Goal: Obtain resource: Download file/media

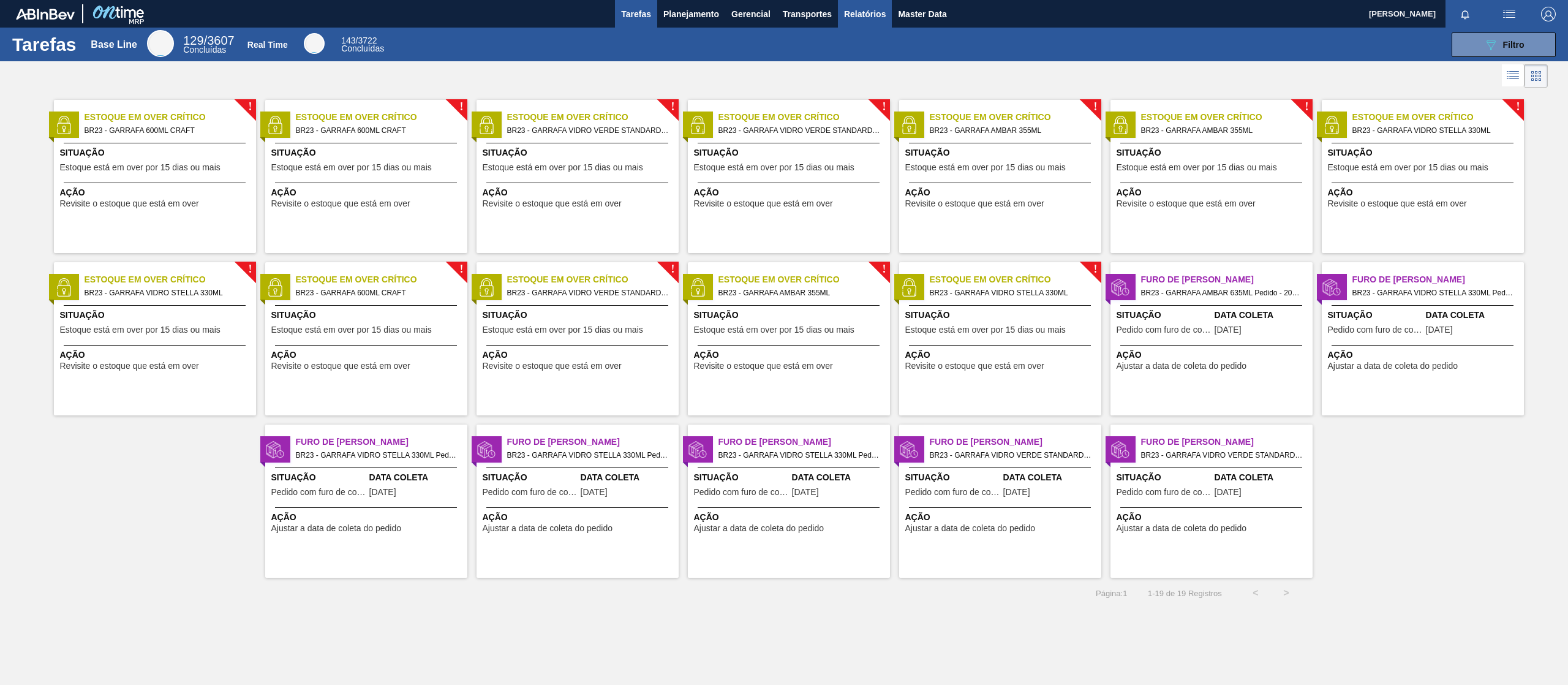
click at [866, 12] on span "Relatórios" at bounding box center [865, 14] width 42 height 15
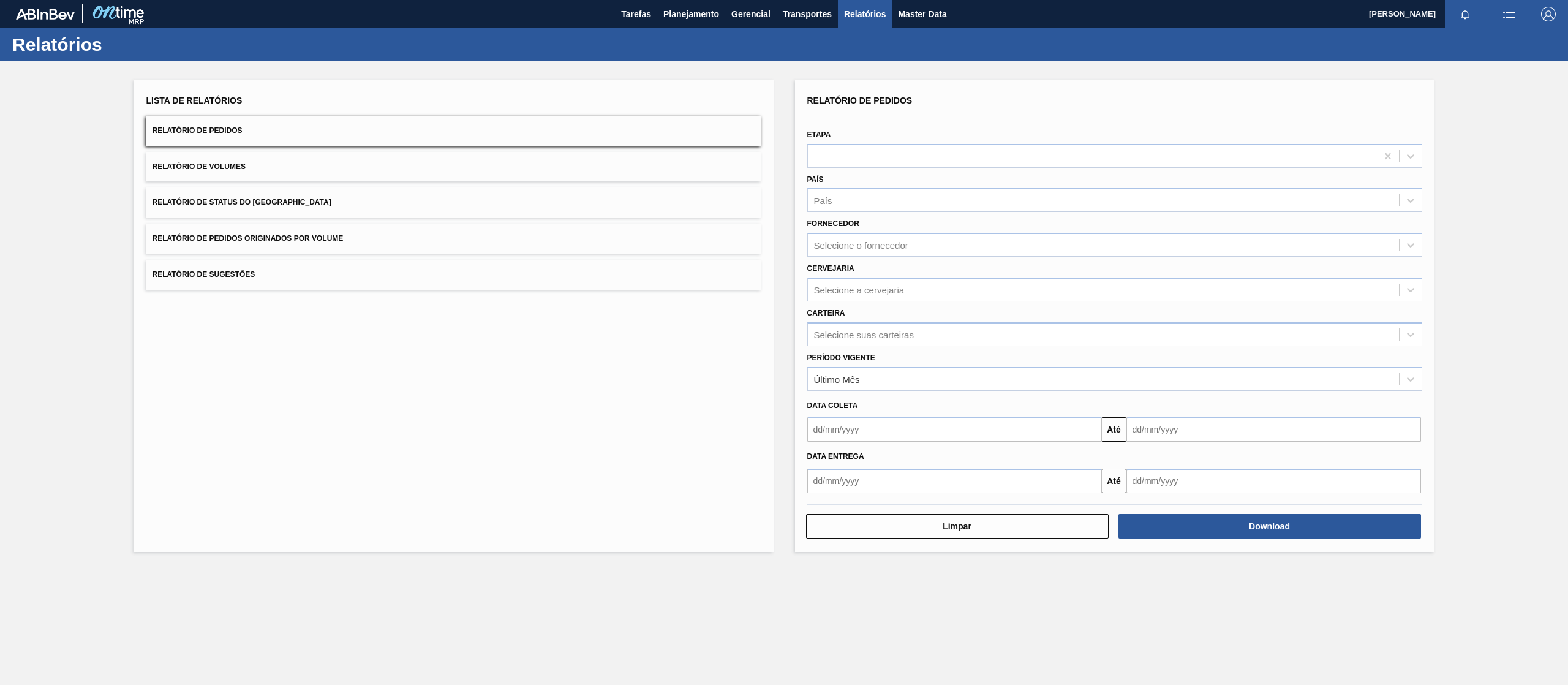
click at [434, 236] on button "Relatório de Pedidos Originados por Volume" at bounding box center [454, 238] width 615 height 30
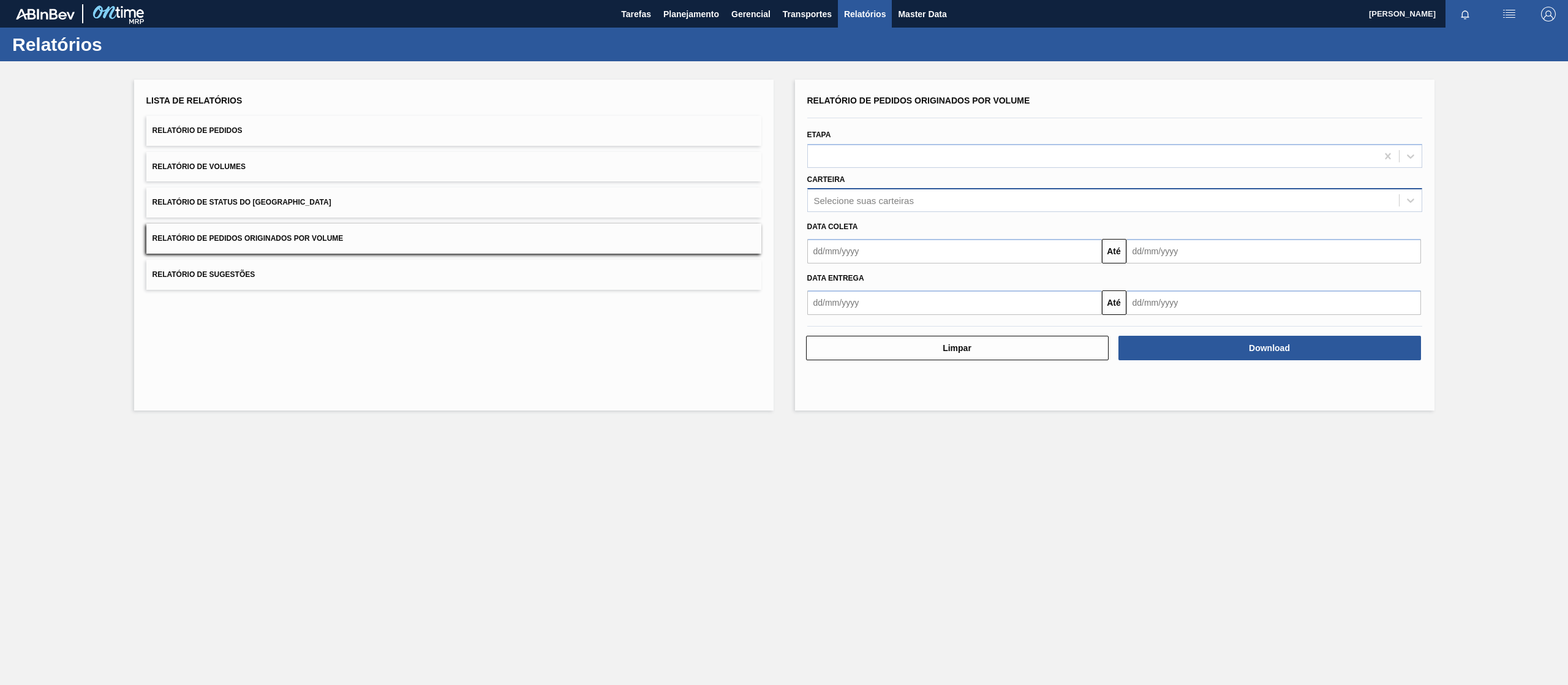
click at [921, 192] on div "Selecione suas carteiras" at bounding box center [1104, 200] width 591 height 17
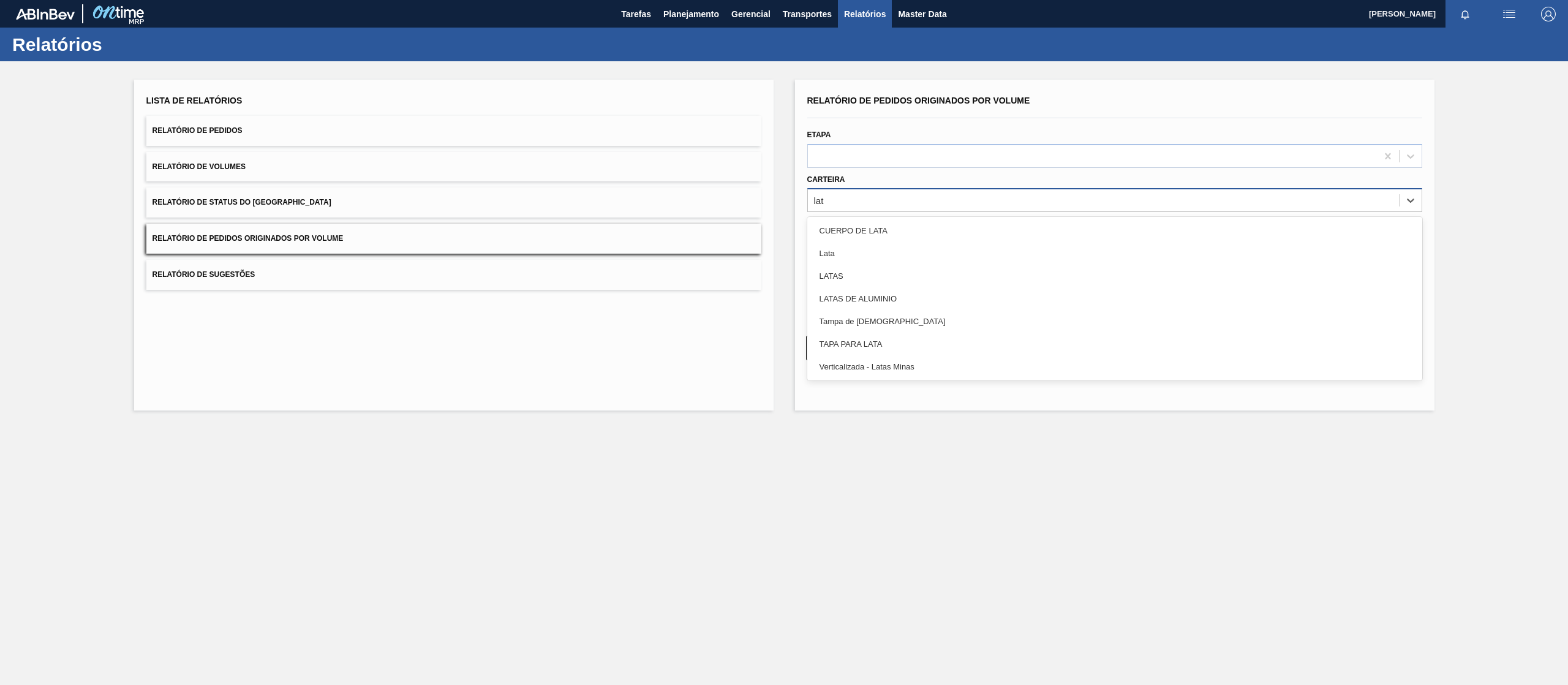
type input "lata"
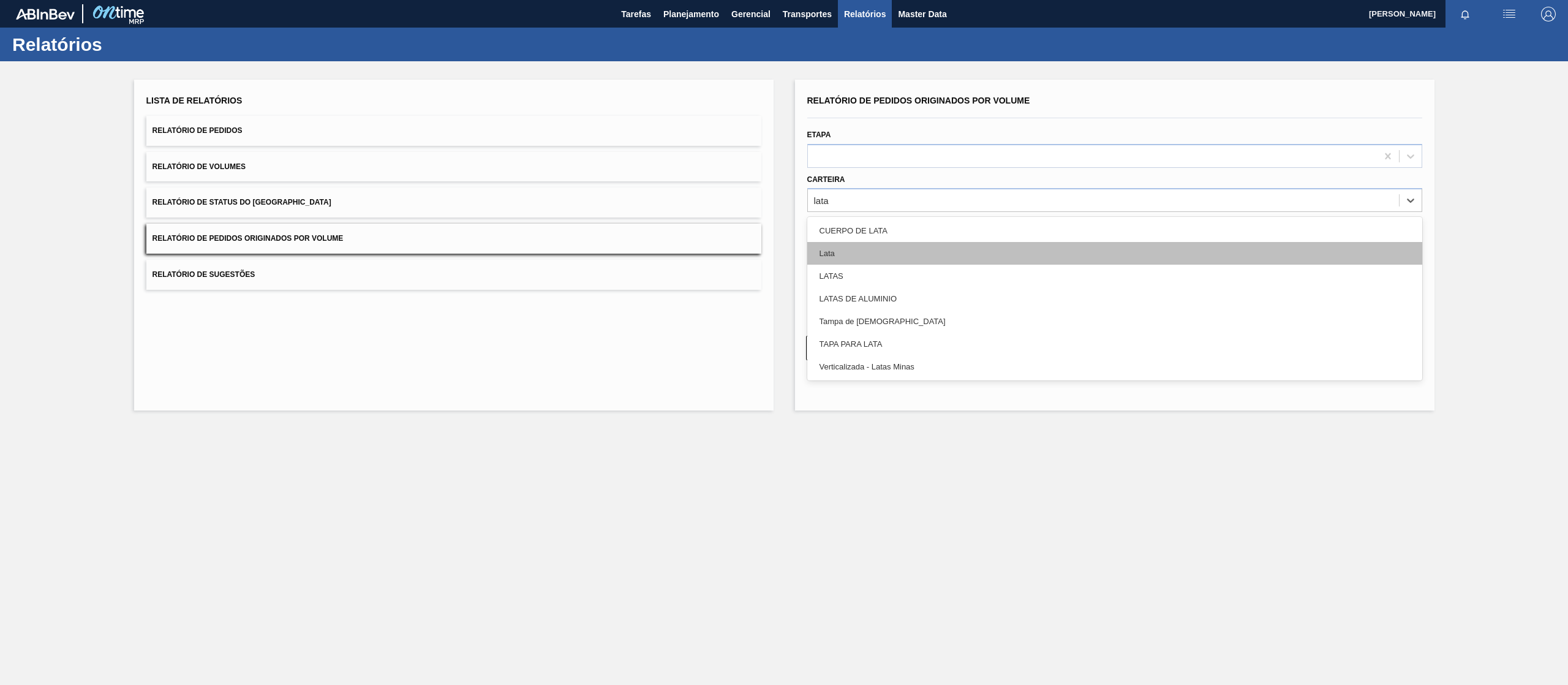
click at [857, 264] on div "Lata" at bounding box center [1115, 253] width 615 height 23
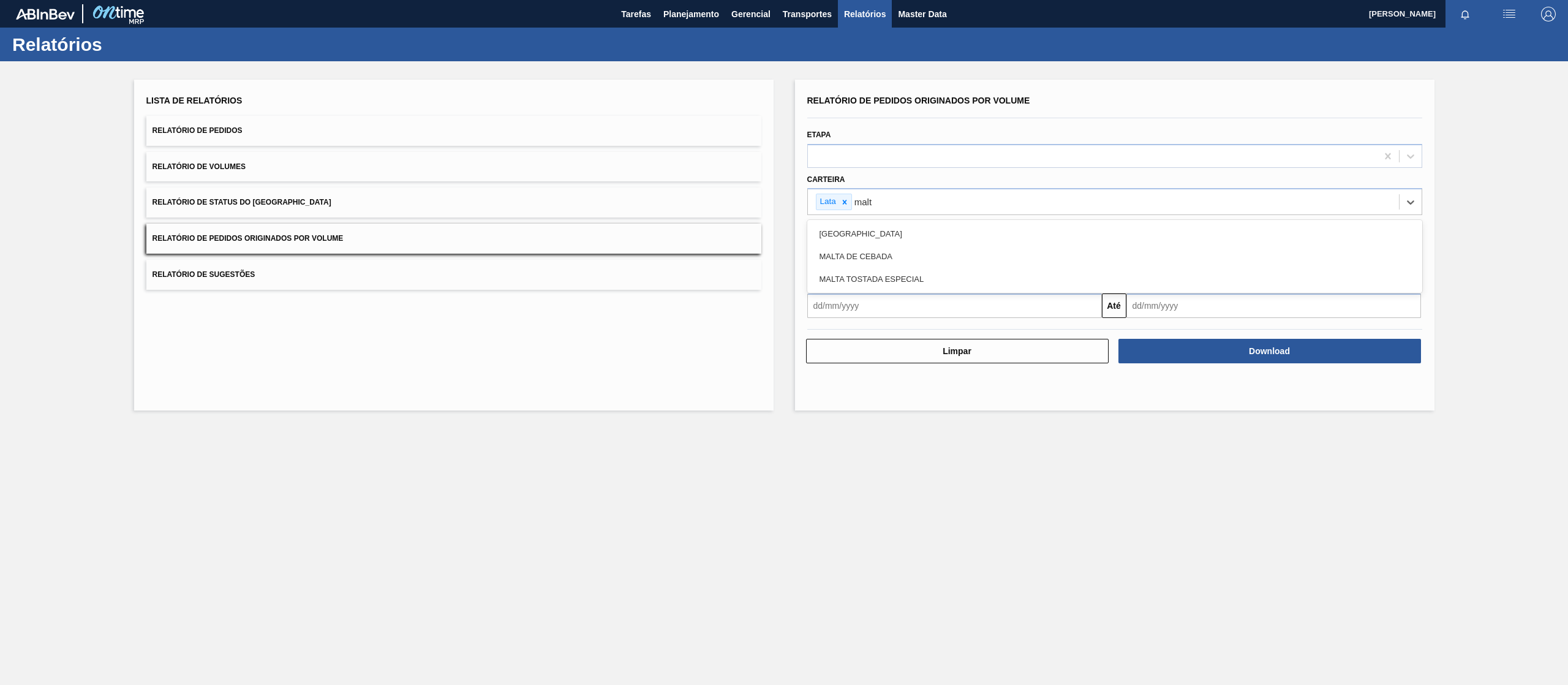
type input "malte"
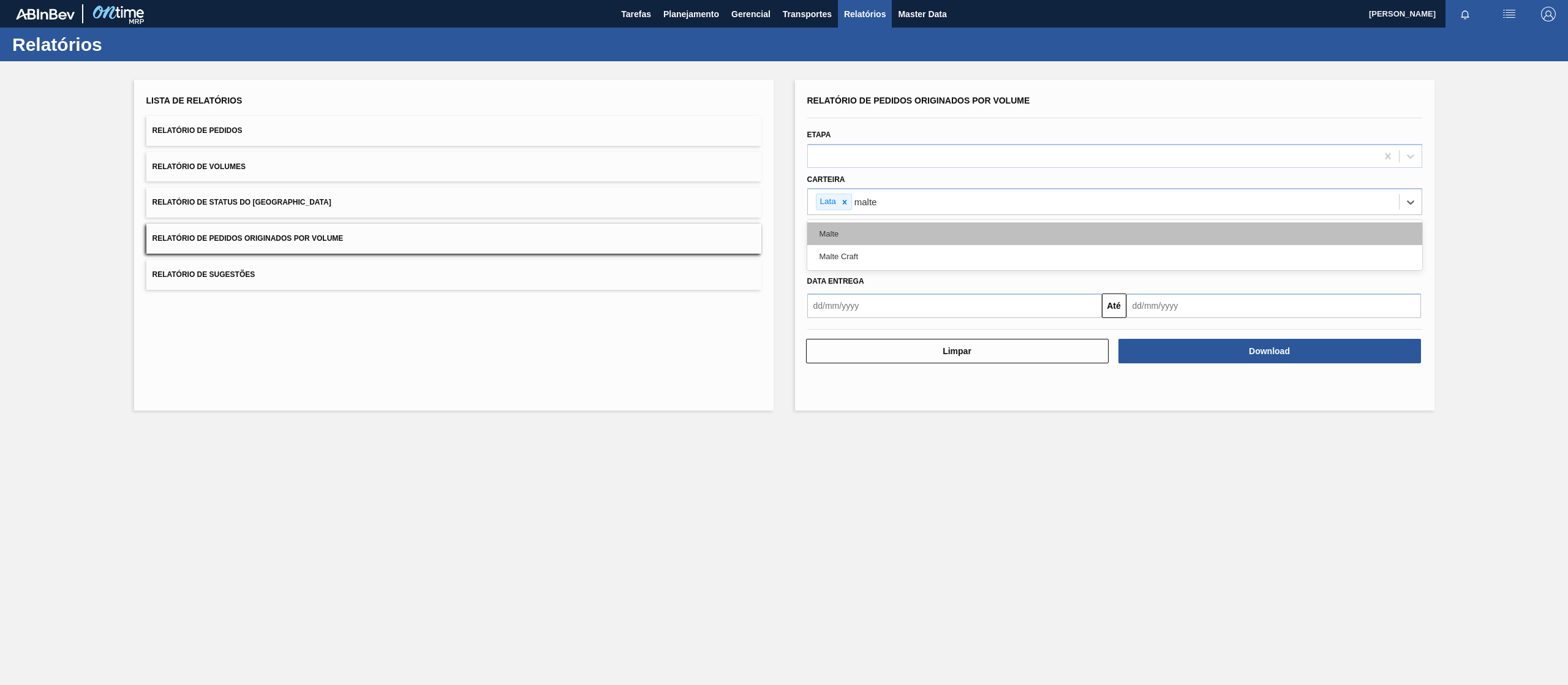
click at [851, 230] on div "Malte" at bounding box center [1115, 234] width 615 height 23
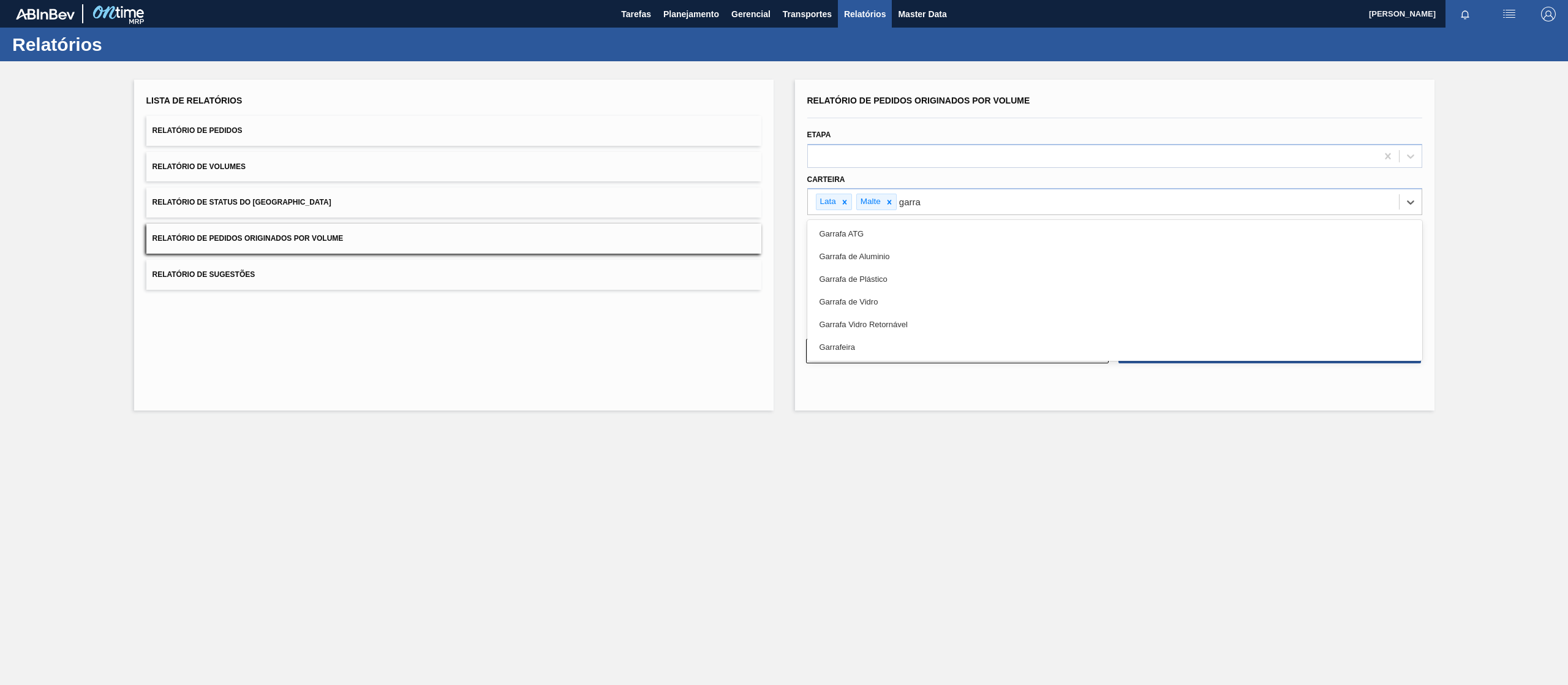
type input "garraf"
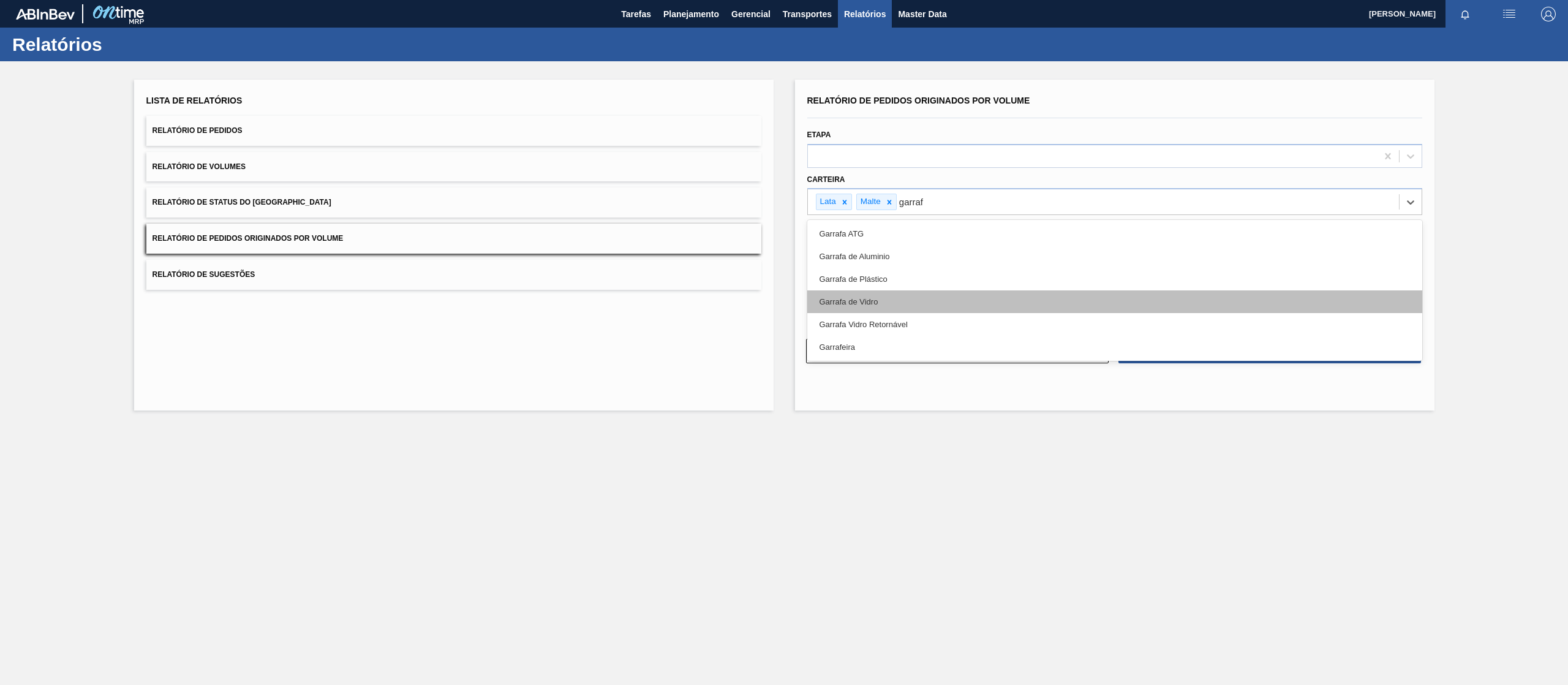
click at [873, 301] on div "Garrafa de Vidro" at bounding box center [1115, 301] width 615 height 23
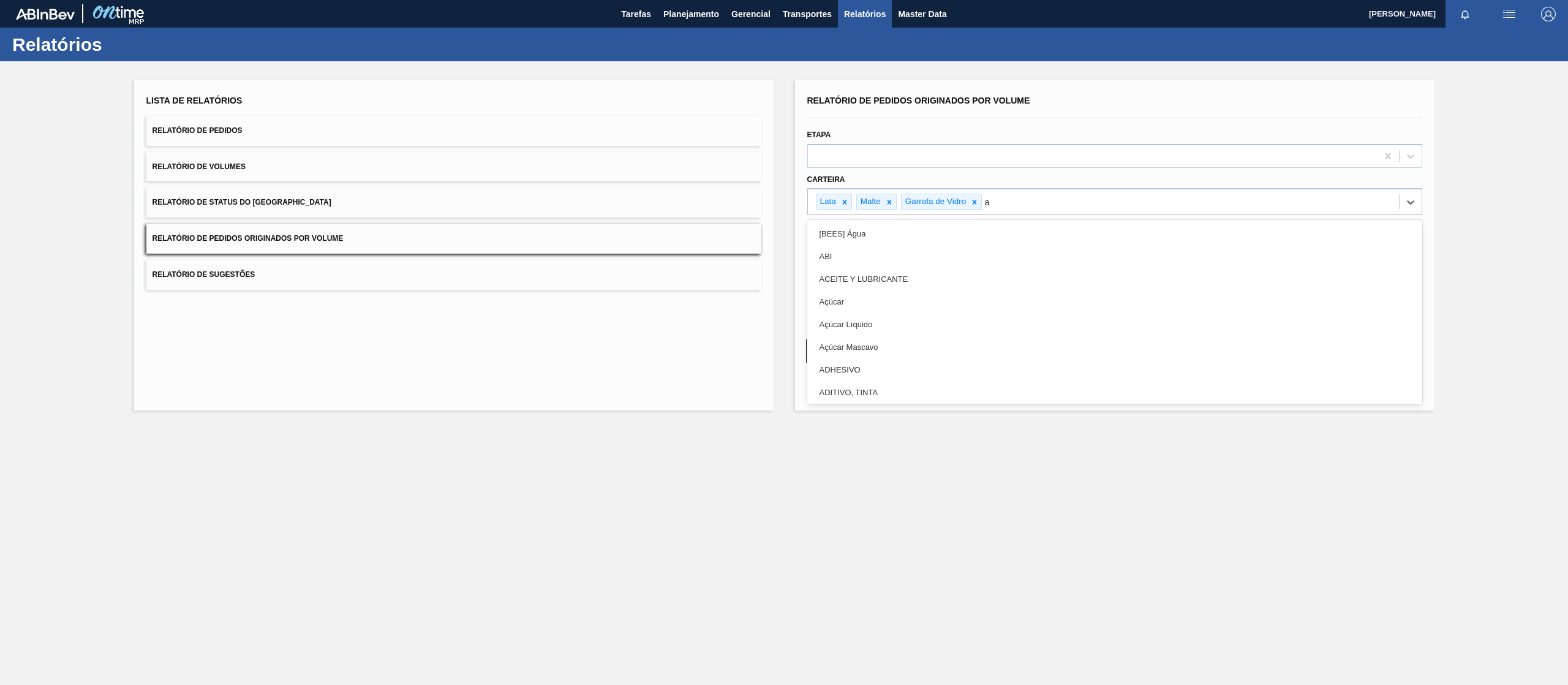
type input "aç"
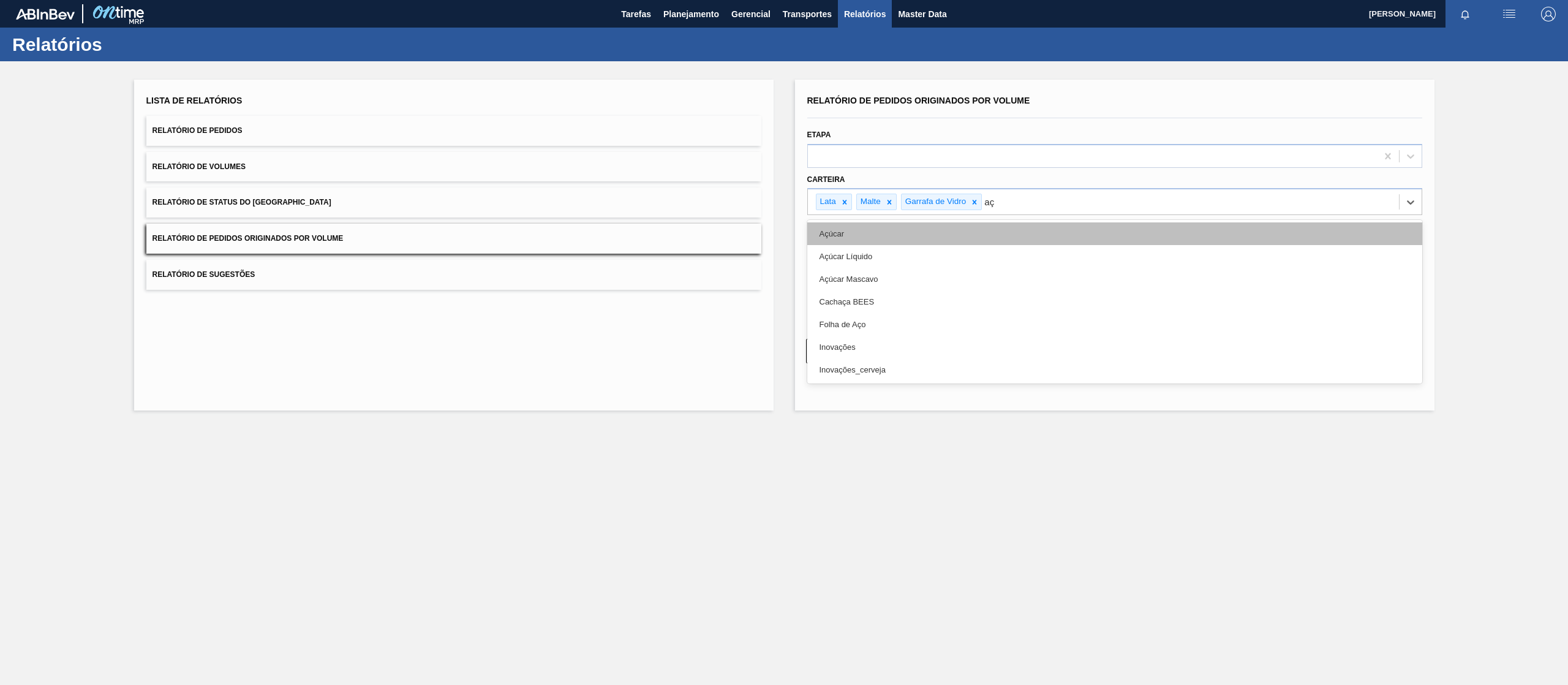
click at [865, 231] on div "Açúcar" at bounding box center [1115, 234] width 615 height 23
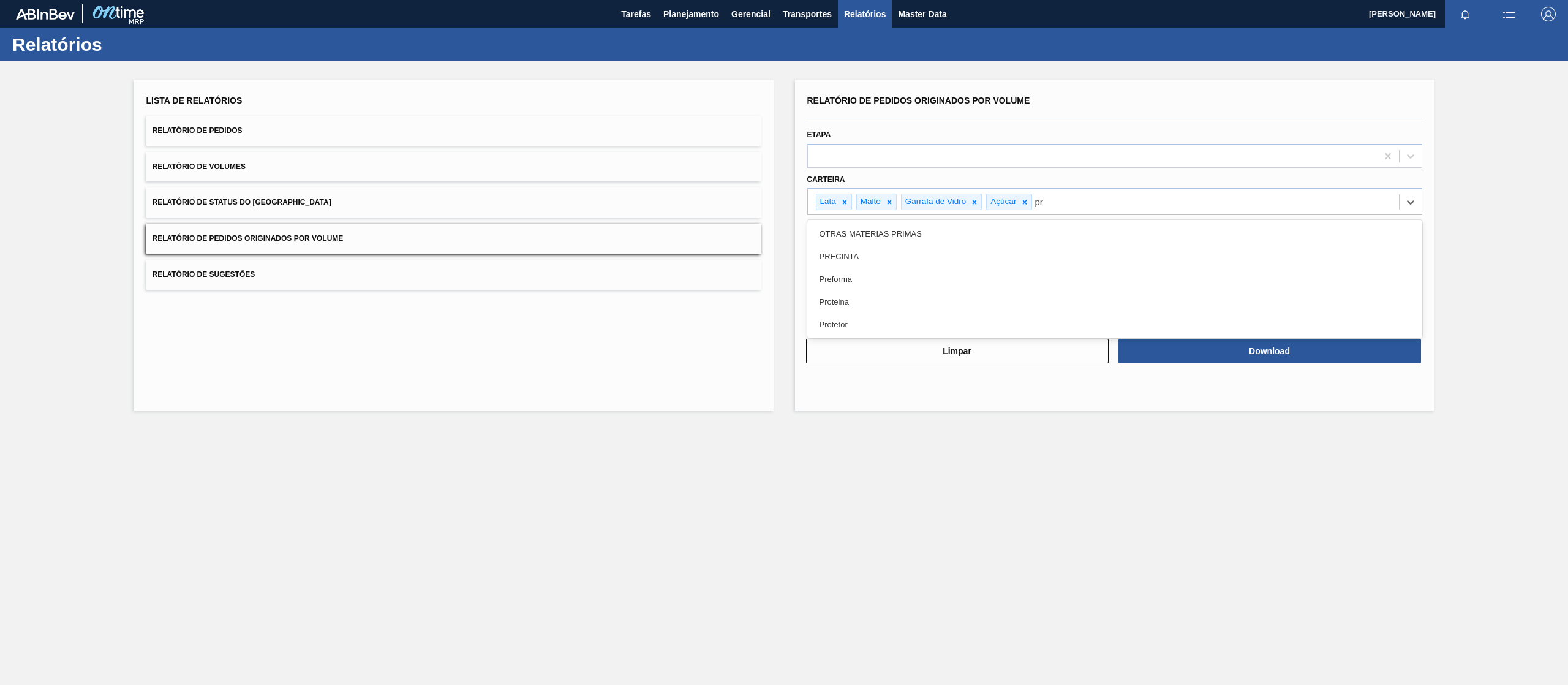
type input "pre"
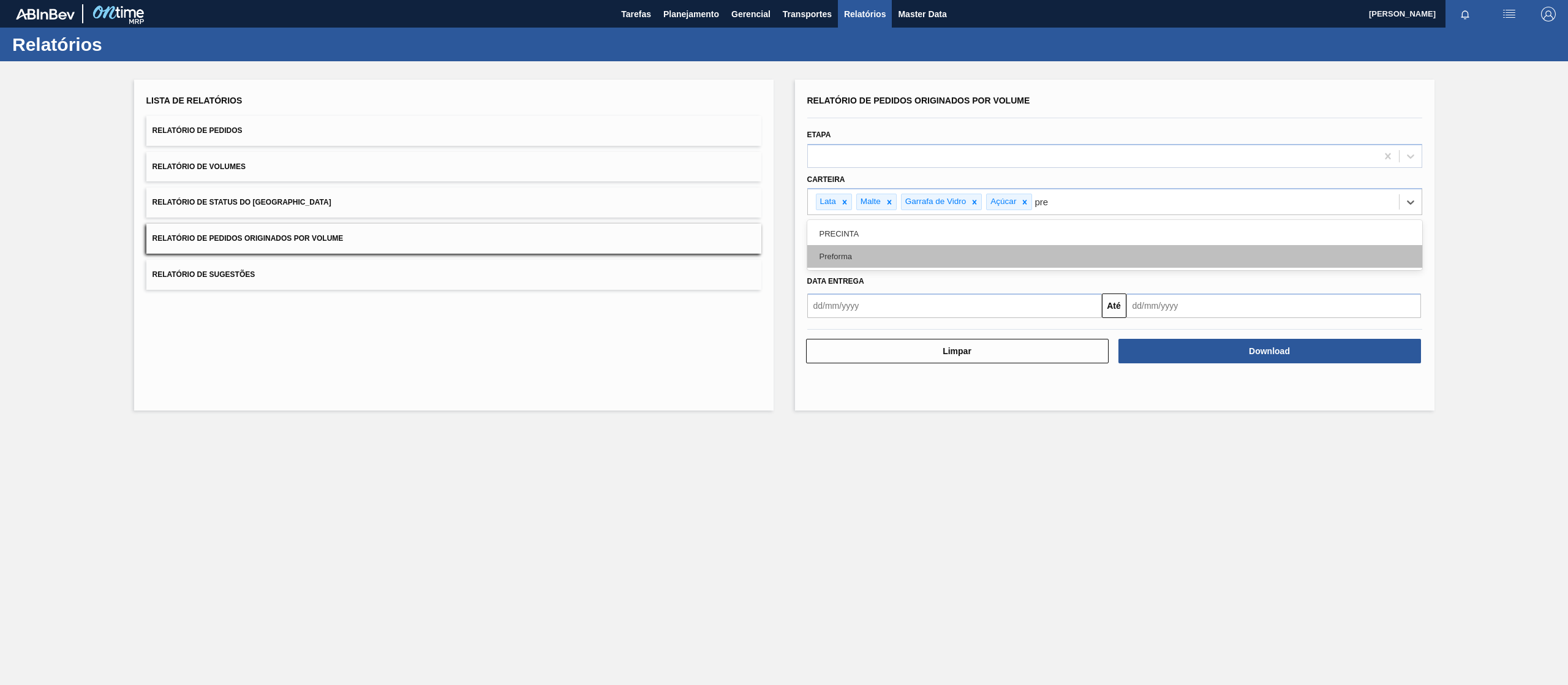
click at [854, 256] on div "Preforma" at bounding box center [1115, 256] width 615 height 23
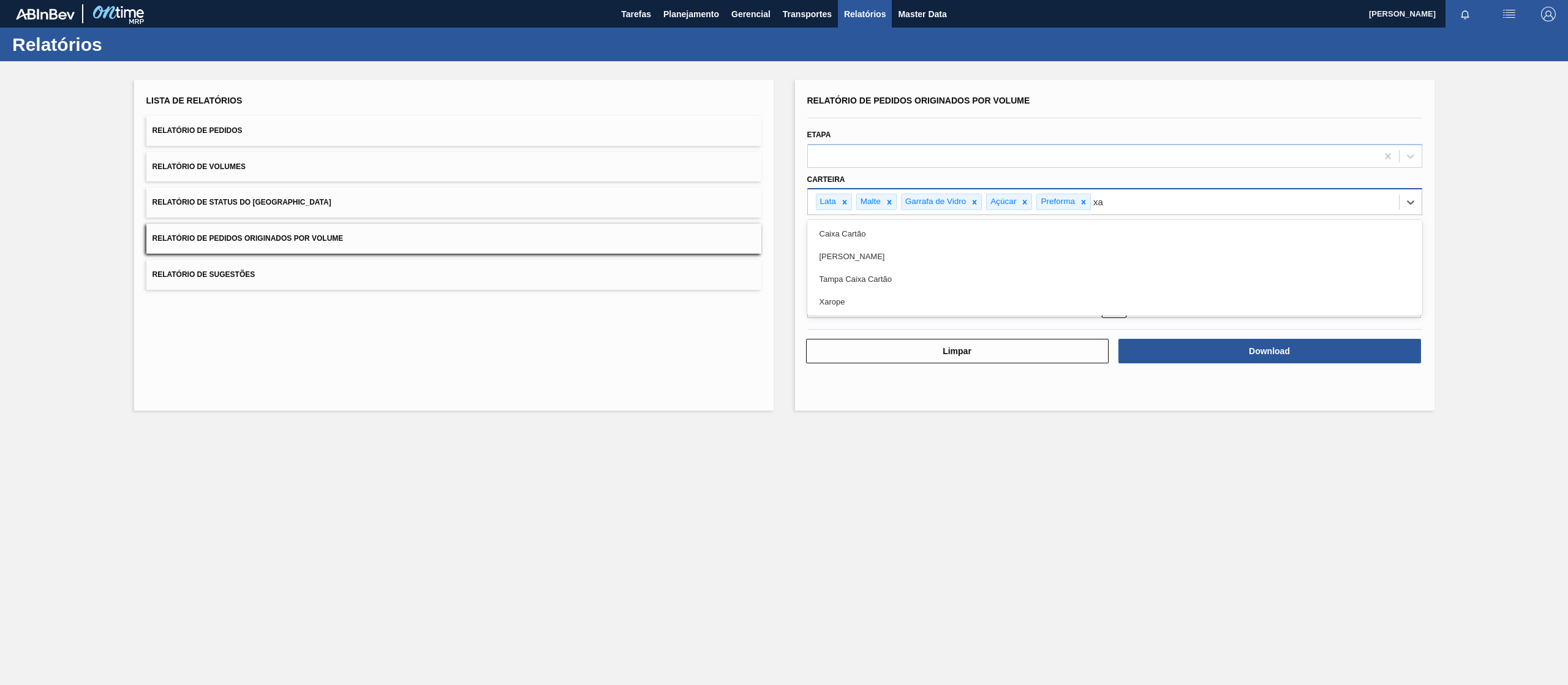
type input "xar"
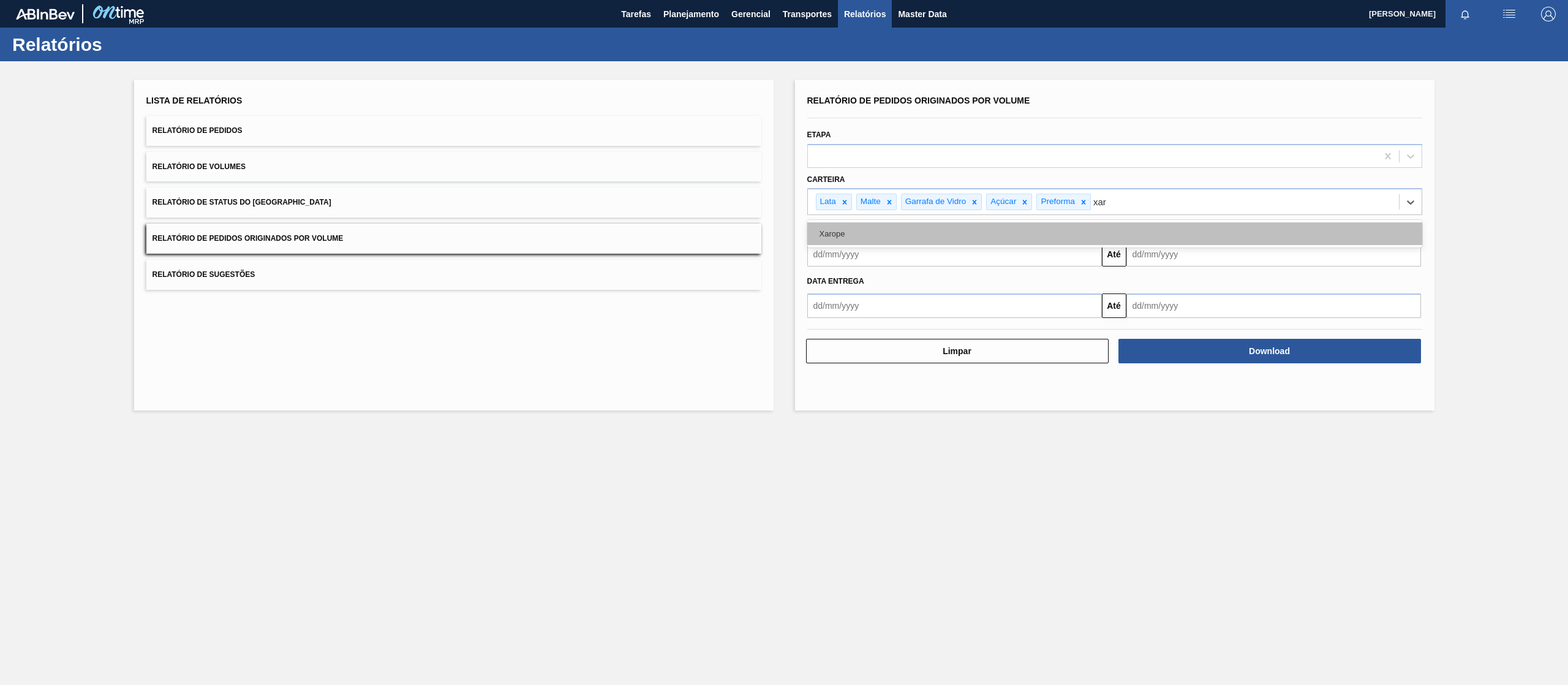
click at [851, 242] on div "Xarope" at bounding box center [1115, 234] width 615 height 23
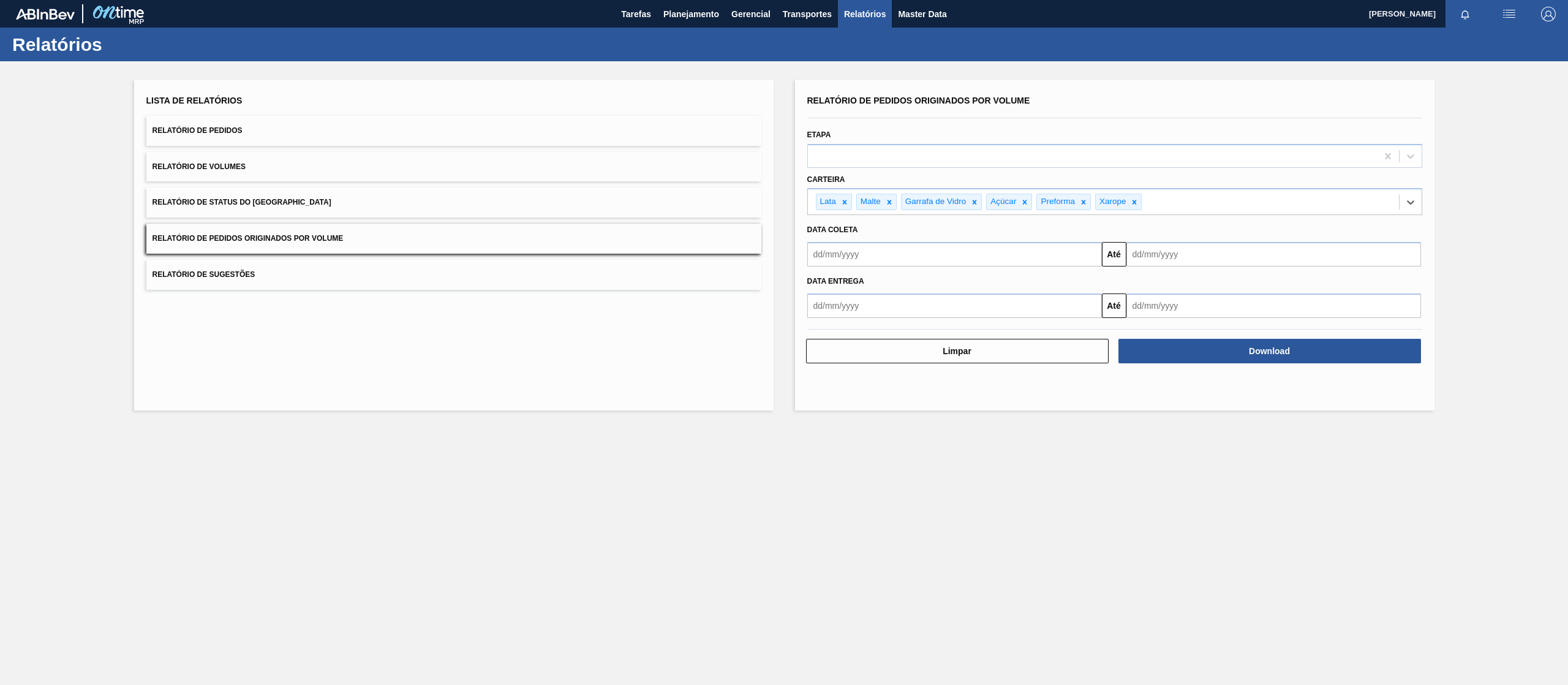
click at [873, 247] on input "text" at bounding box center [955, 254] width 295 height 25
click at [821, 283] on button "Previous Month" at bounding box center [817, 283] width 8 height 8
click at [822, 283] on div "agosto 2025" at bounding box center [881, 283] width 147 height 10
click at [822, 287] on div "agosto 2025" at bounding box center [881, 283] width 147 height 10
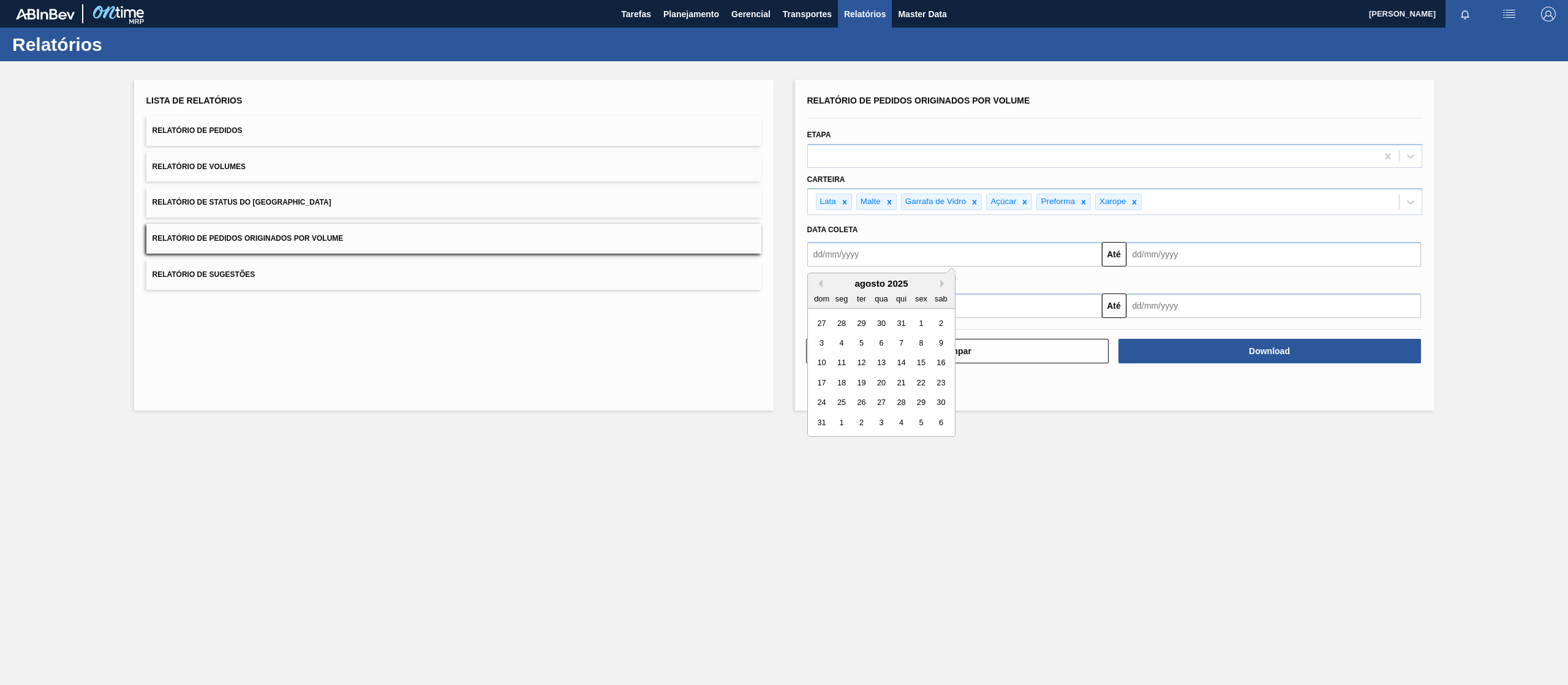
click at [819, 288] on div "dom seg ter qua qui sex sab" at bounding box center [881, 298] width 147 height 19
click at [819, 281] on button "Previous Month" at bounding box center [817, 283] width 8 height 8
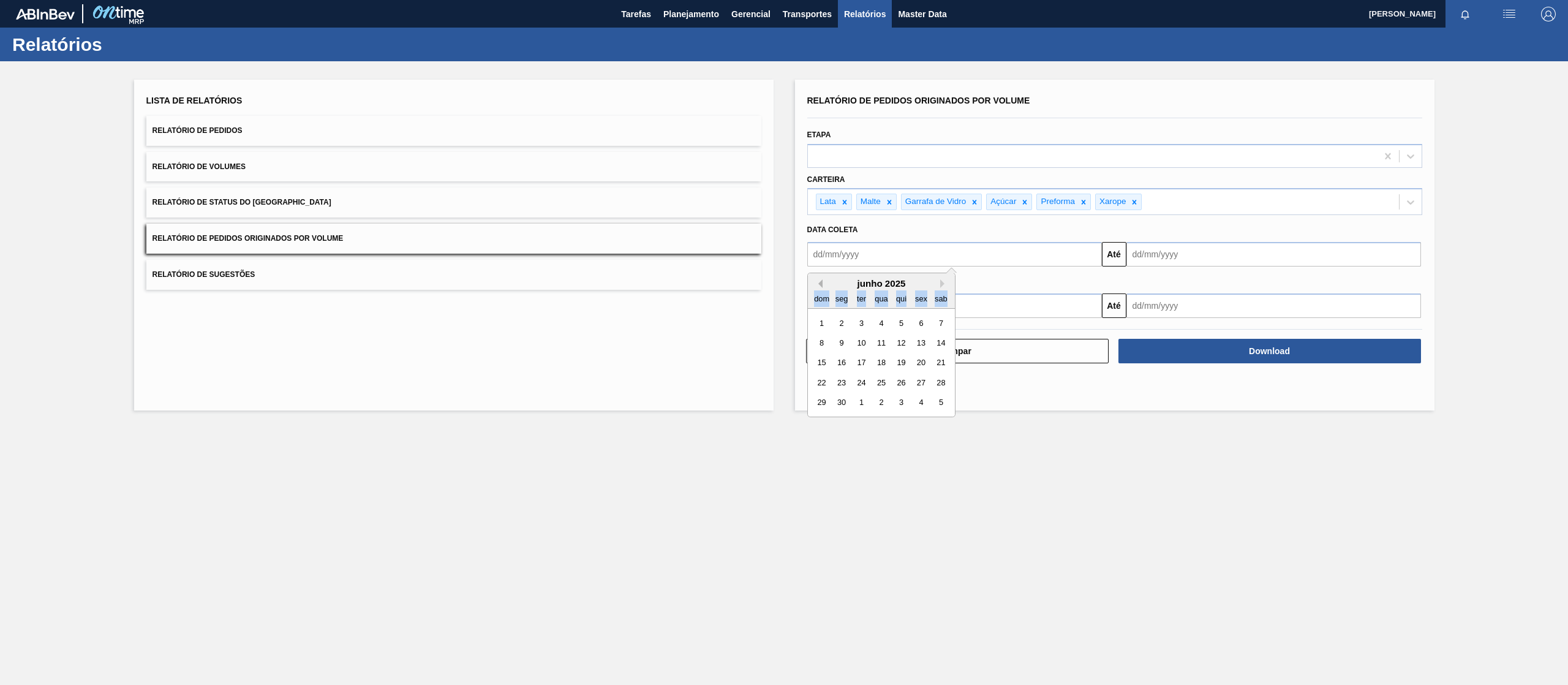
click at [819, 281] on button "Previous Month" at bounding box center [817, 283] width 8 height 8
click at [885, 321] on div "1" at bounding box center [881, 323] width 16 height 16
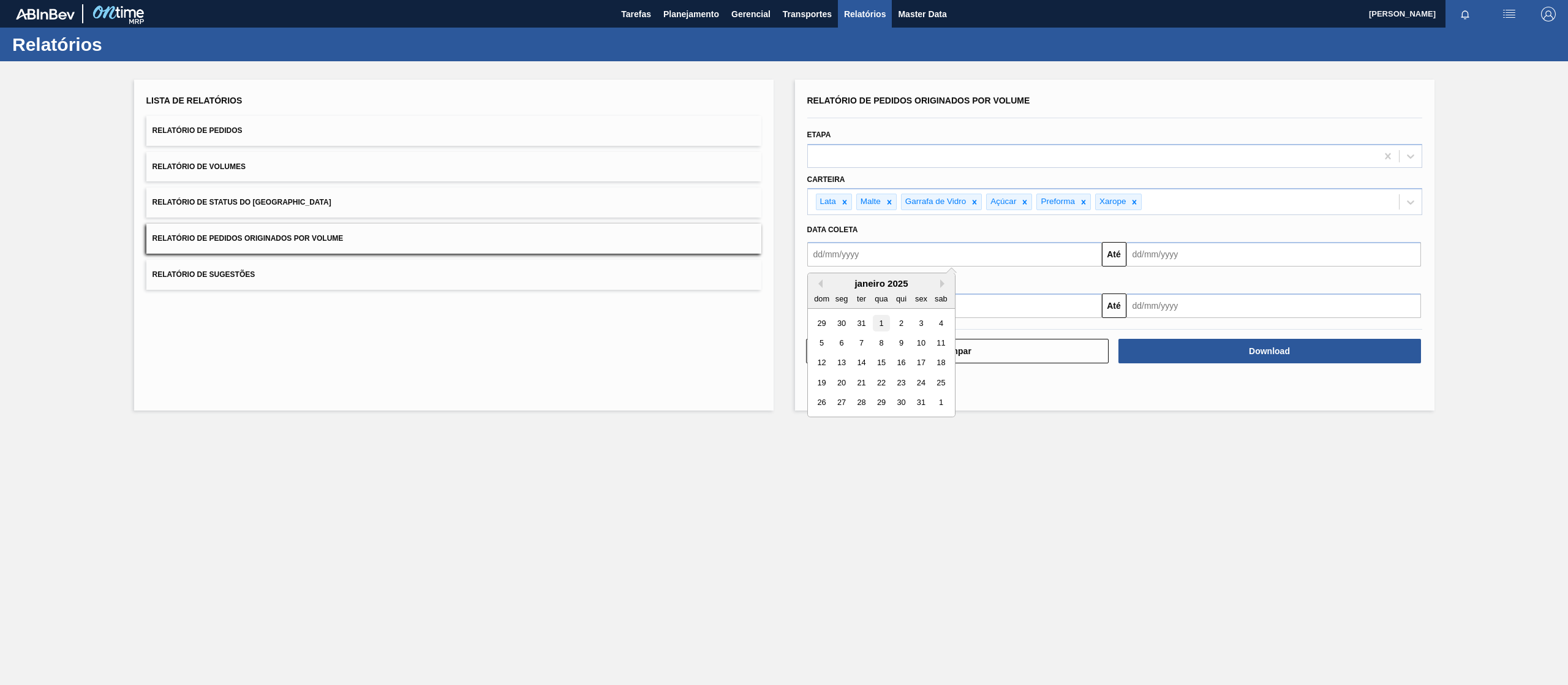
type input "[DATE]"
click at [1241, 254] on input "text" at bounding box center [1274, 254] width 295 height 25
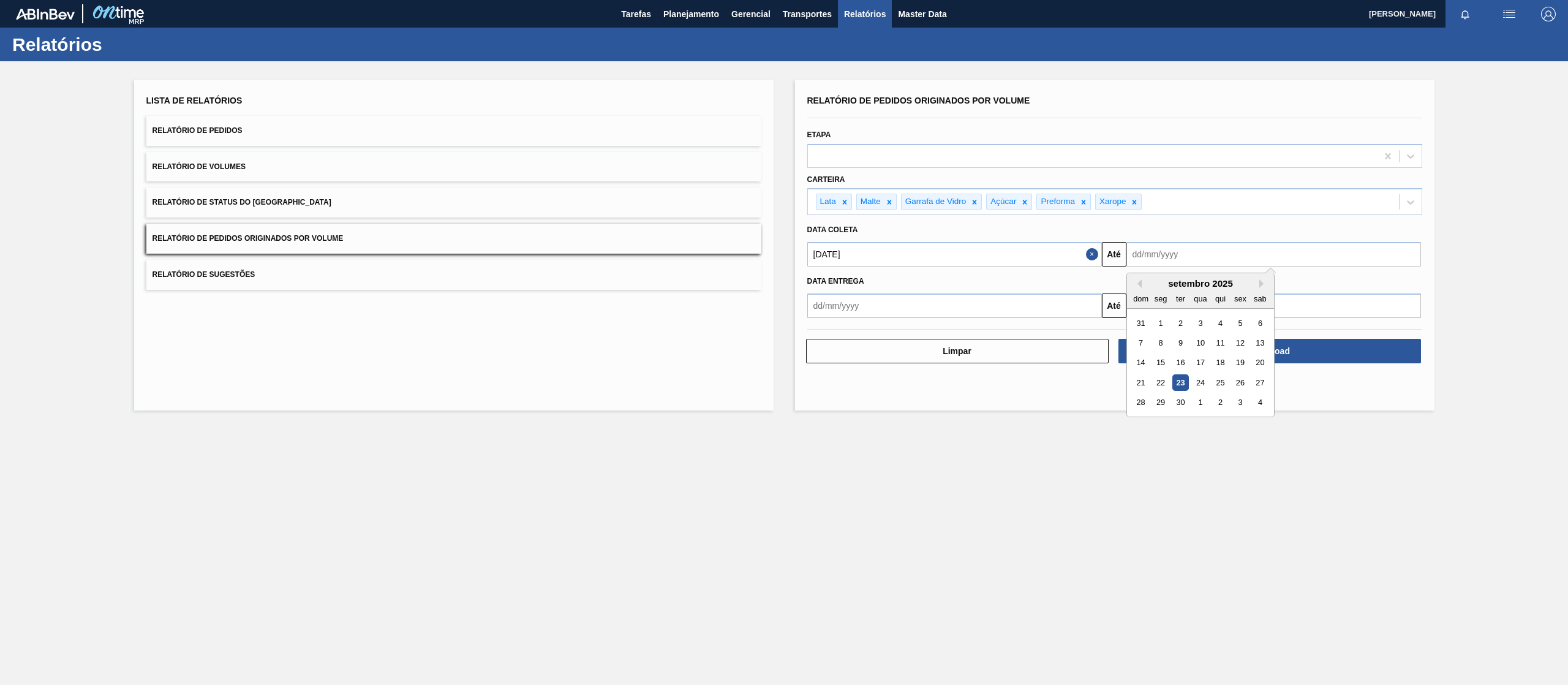
click at [1177, 403] on div "30" at bounding box center [1180, 403] width 16 height 16
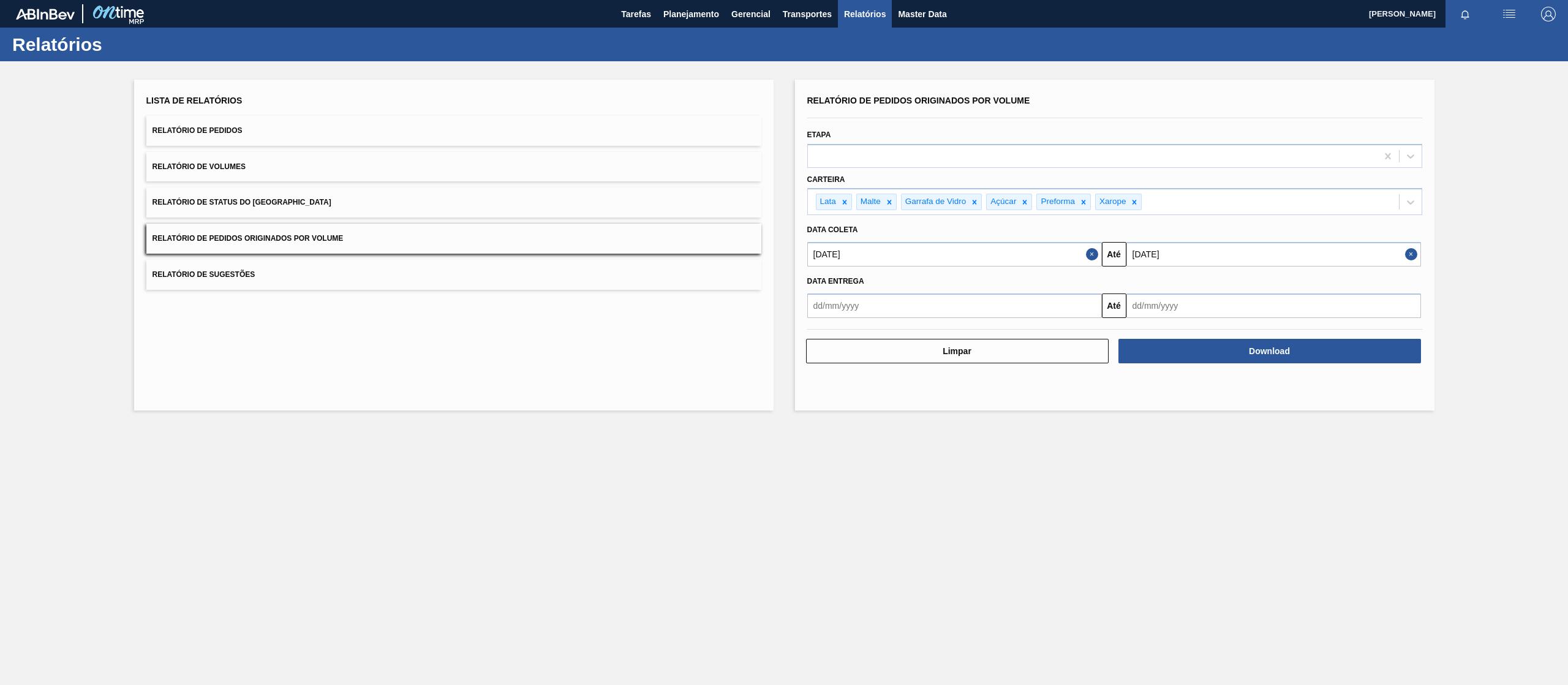
click at [1335, 258] on input "[DATE]" at bounding box center [1274, 254] width 295 height 25
click at [1260, 286] on button "Next Month" at bounding box center [1263, 283] width 8 height 8
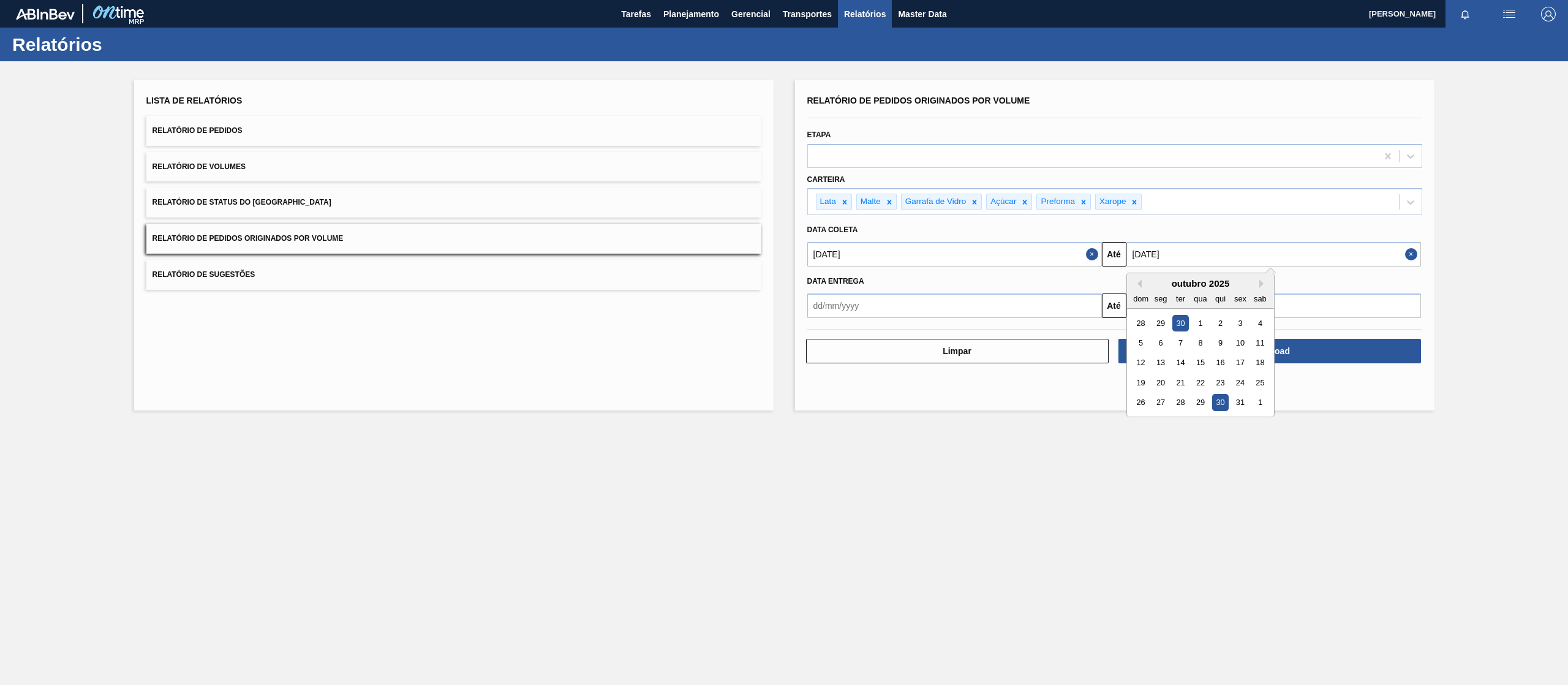
click at [1221, 397] on div "30" at bounding box center [1220, 403] width 16 height 16
type input "[DATE]"
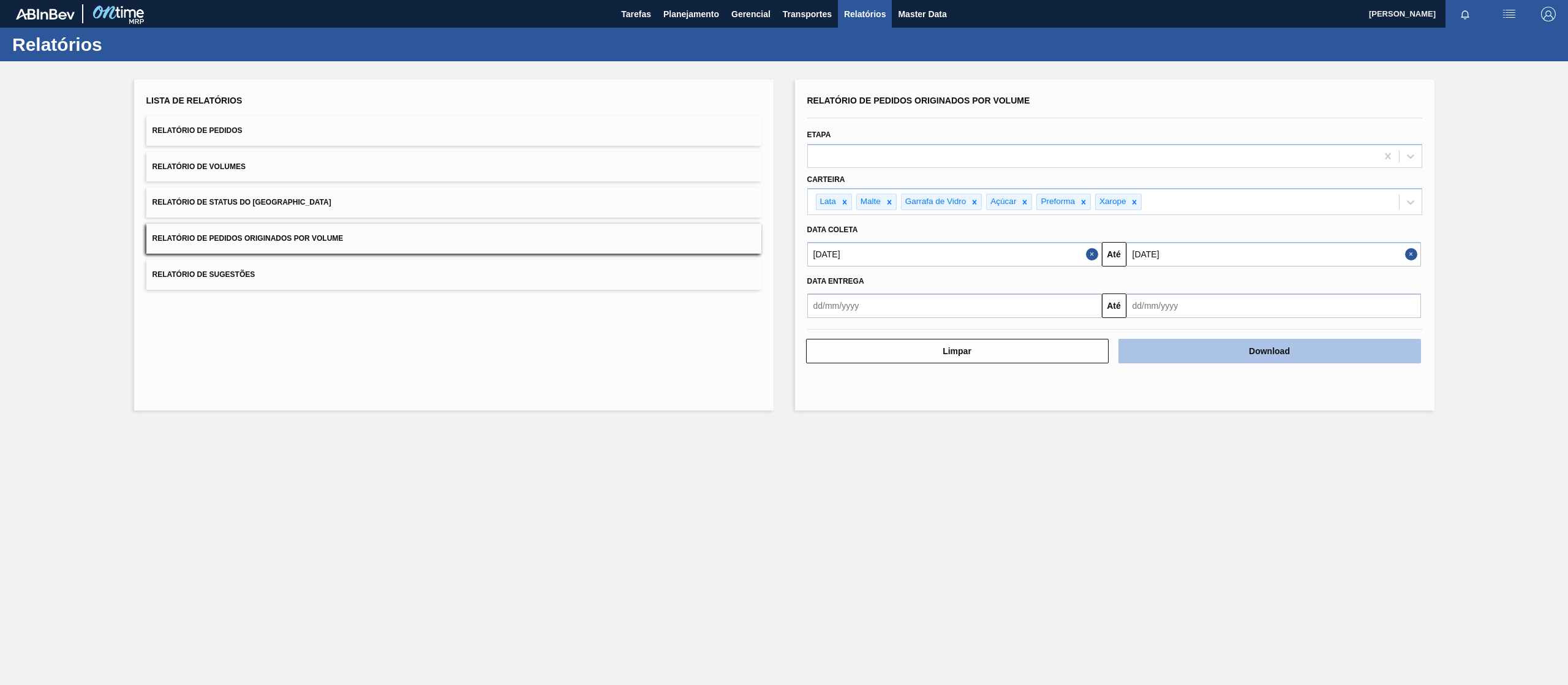
click at [1214, 358] on button "Download" at bounding box center [1270, 351] width 303 height 25
click at [932, 255] on input "[DATE]" at bounding box center [955, 254] width 295 height 25
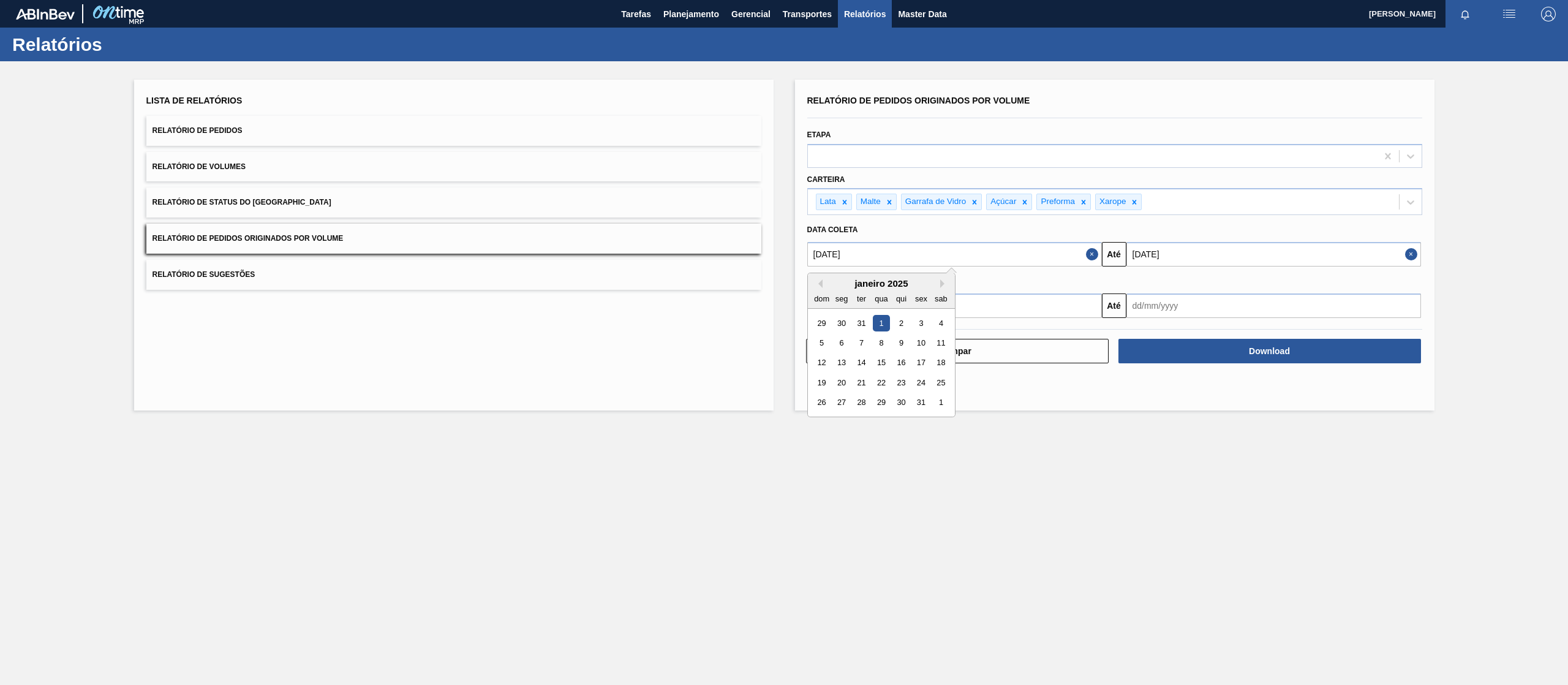
click at [816, 288] on div "dom seg ter qua qui sex sab" at bounding box center [881, 298] width 147 height 19
click at [821, 286] on button "Previous Month" at bounding box center [817, 283] width 8 height 8
click at [821, 285] on button "Previous Month" at bounding box center [817, 283] width 8 height 8
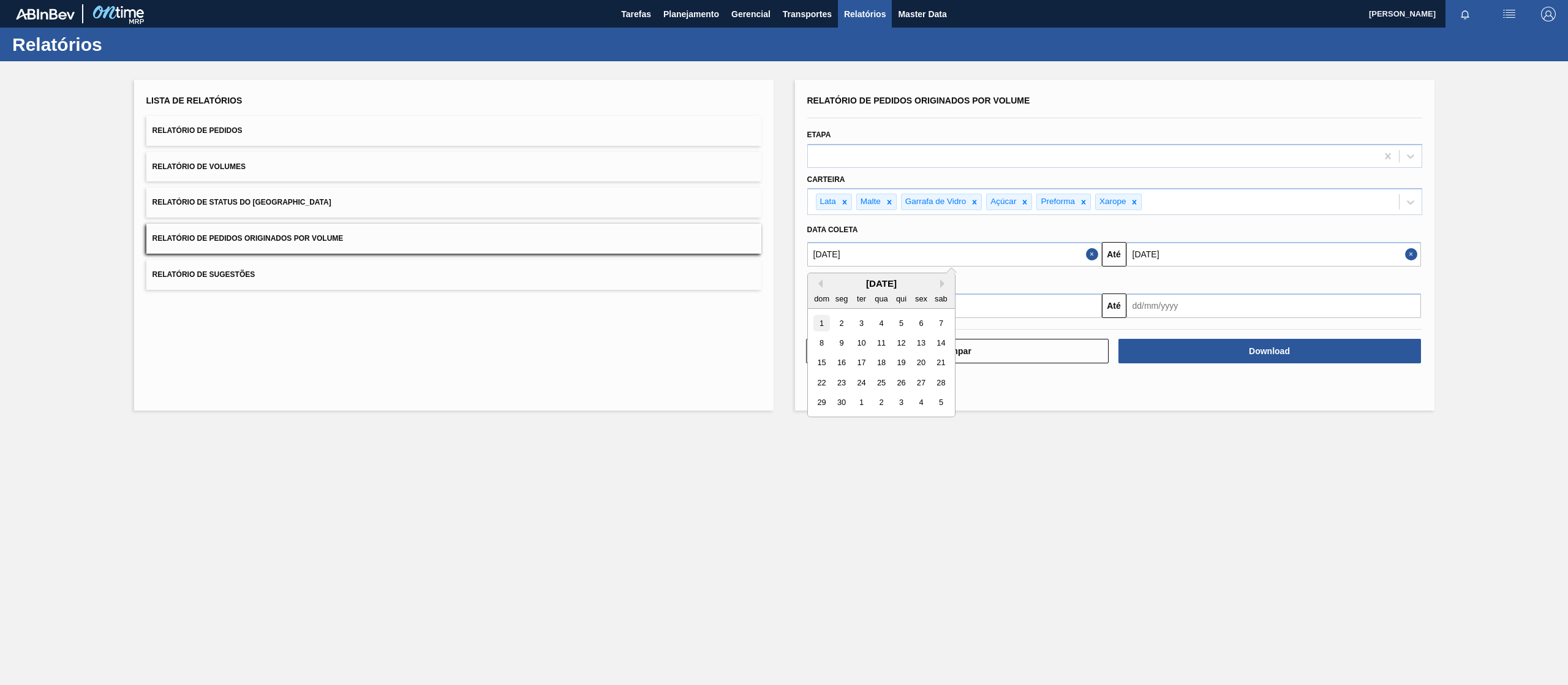
click at [828, 322] on div "1" at bounding box center [822, 323] width 16 height 16
type input "[DATE]"
click at [1186, 250] on input "[DATE]" at bounding box center [1274, 254] width 295 height 25
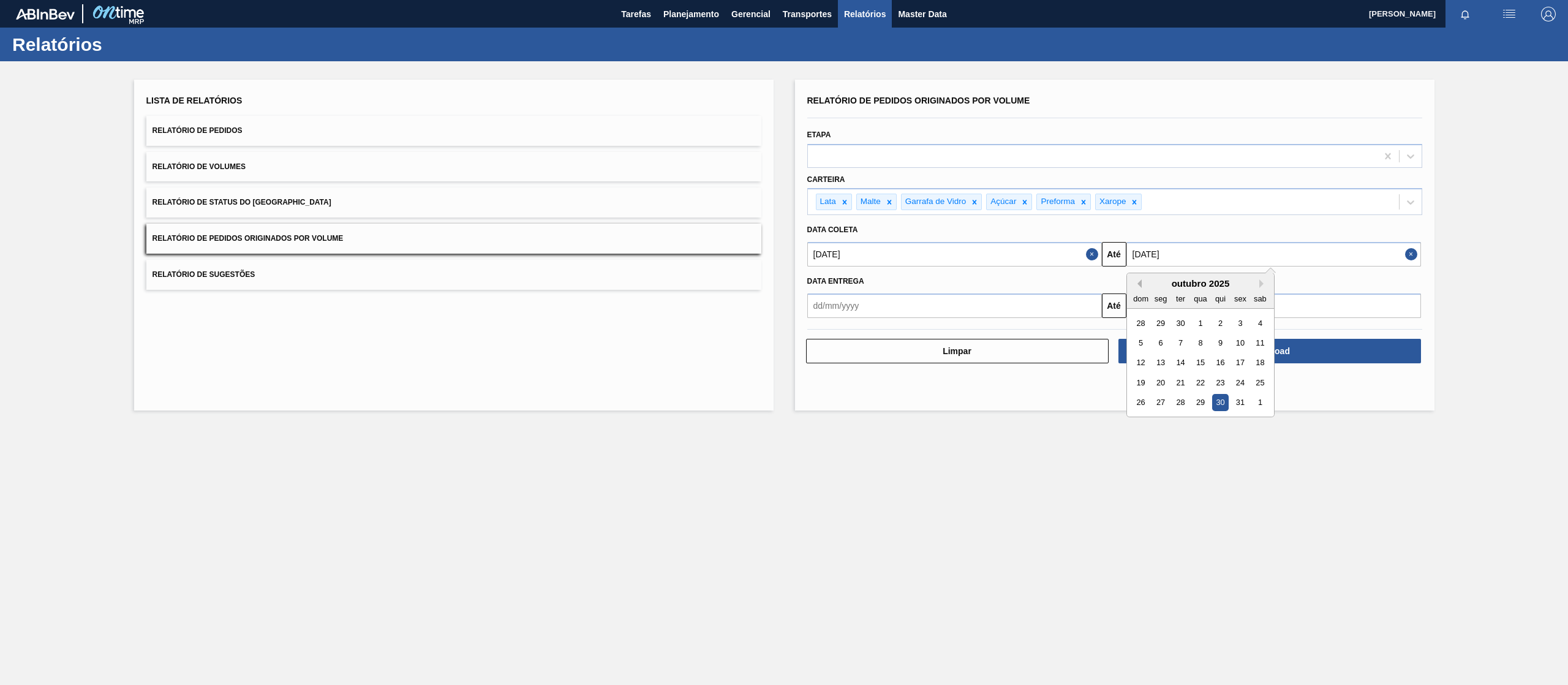
click at [1136, 286] on button "Previous Month" at bounding box center [1137, 283] width 8 height 8
click at [1138, 286] on button "Previous Month" at bounding box center [1137, 283] width 8 height 8
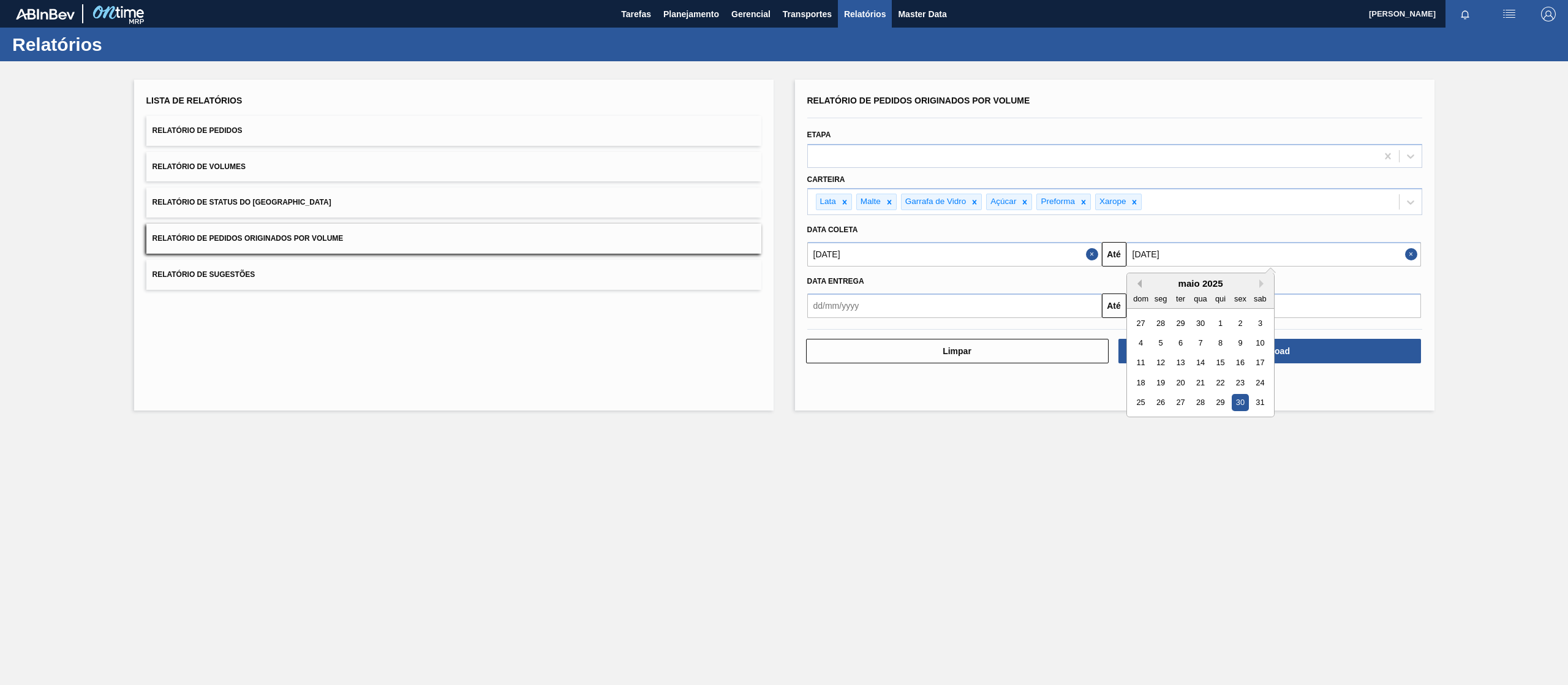
click at [1138, 286] on button "Previous Month" at bounding box center [1137, 283] width 8 height 8
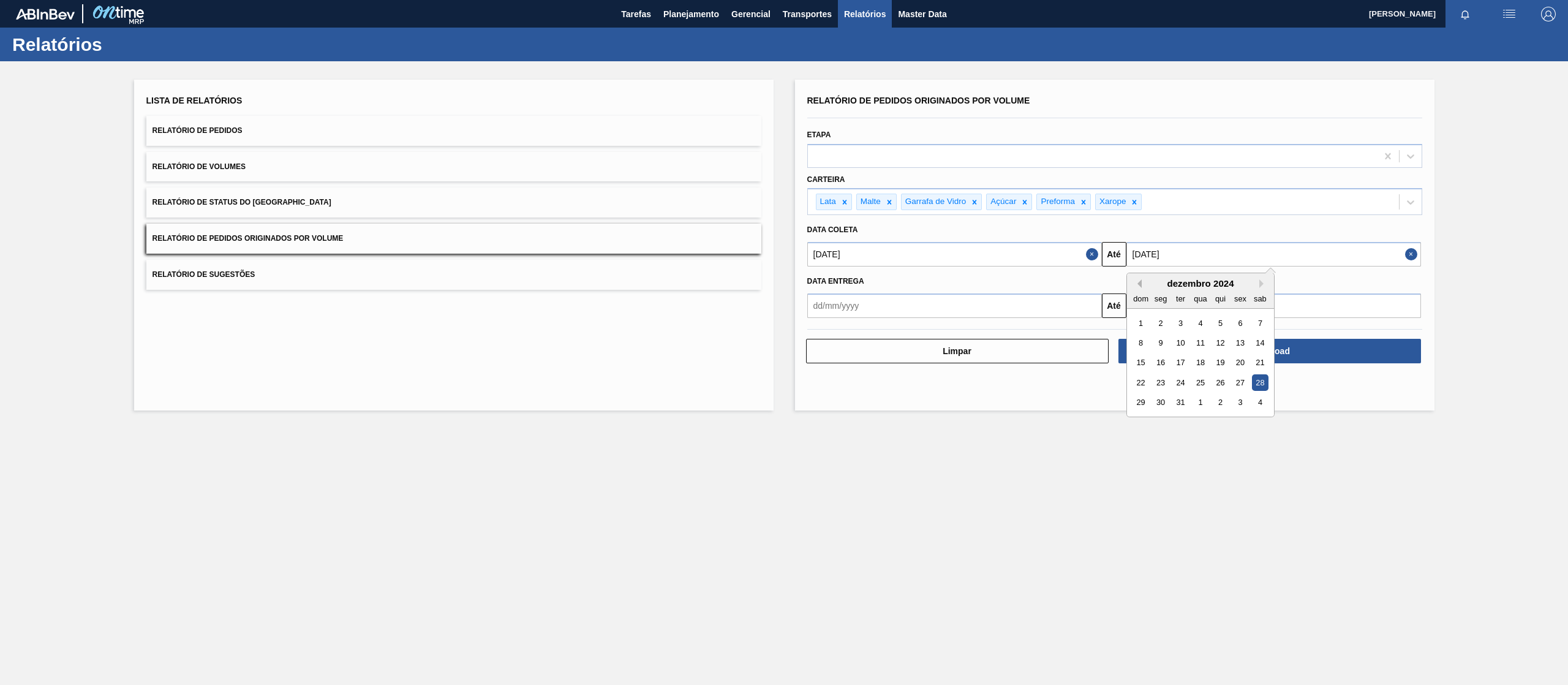
click at [1138, 286] on button "Previous Month" at bounding box center [1137, 283] width 8 height 8
click at [1260, 287] on button "Next Month" at bounding box center [1263, 283] width 8 height 8
click at [1184, 401] on div "31" at bounding box center [1180, 403] width 16 height 16
type input "[DATE]"
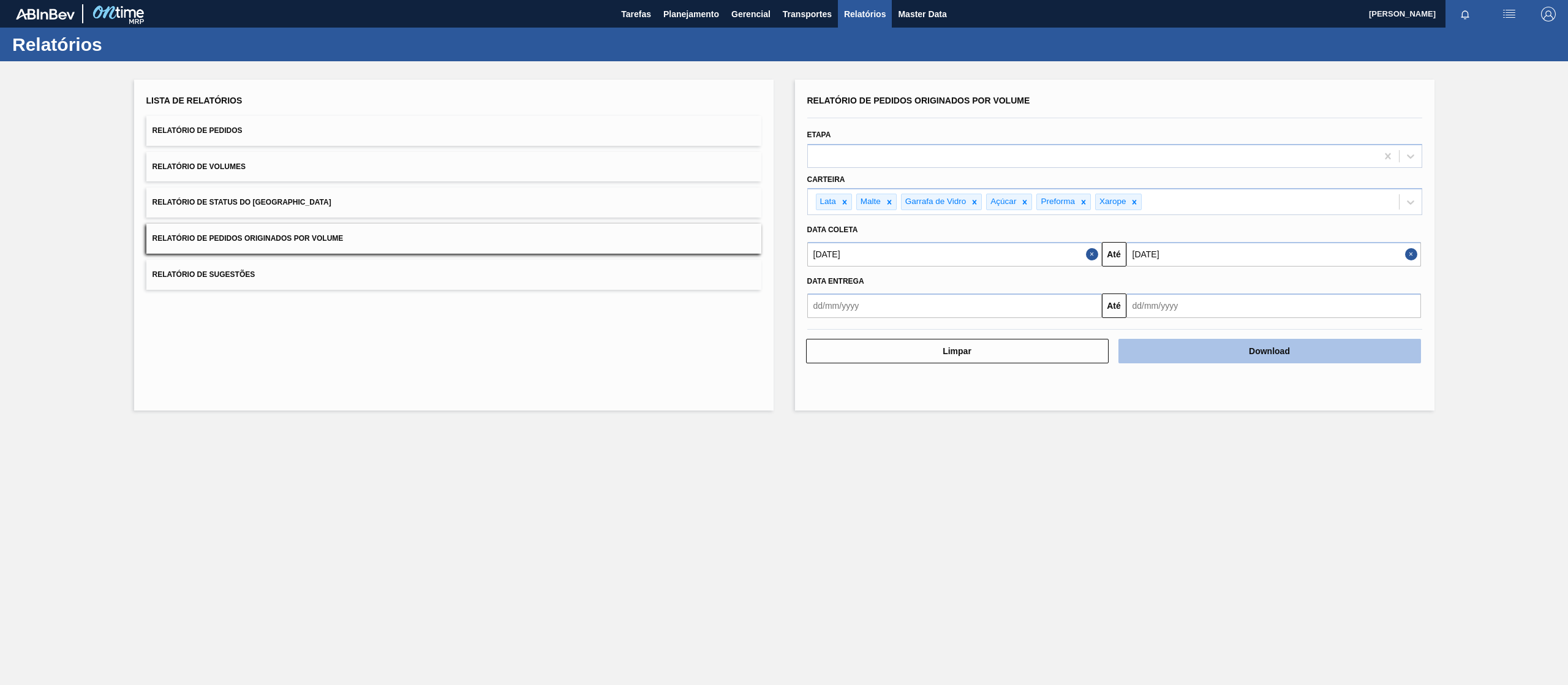
click at [1195, 343] on button "Download" at bounding box center [1270, 351] width 303 height 25
click at [1496, 101] on div "Lista de Relatórios Relatório de Pedidos Relatório de Volumes Relatório de Stat…" at bounding box center [784, 244] width 1568 height 364
click at [1195, 354] on button "Download" at bounding box center [1270, 351] width 303 height 25
click at [576, 515] on main "Tarefas Planejamento Gerencial Transportes Relatórios Master Data [PERSON_NAME]…" at bounding box center [784, 342] width 1568 height 685
click at [980, 259] on input "[DATE]" at bounding box center [955, 254] width 295 height 25
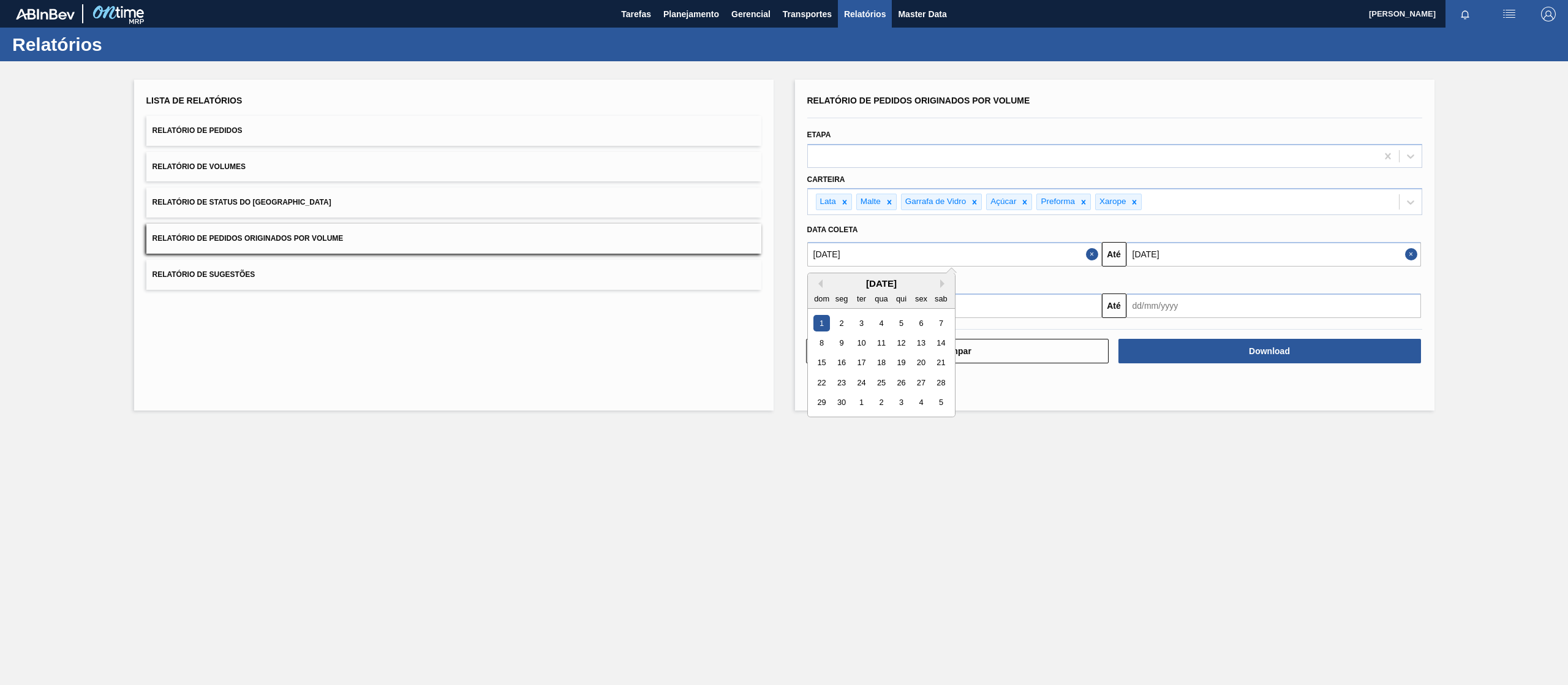
click at [944, 290] on div "sab" at bounding box center [941, 299] width 16 height 16
click at [944, 283] on button "Next Month" at bounding box center [944, 283] width 8 height 8
click at [861, 319] on div "1" at bounding box center [861, 323] width 16 height 16
type input "[DATE]"
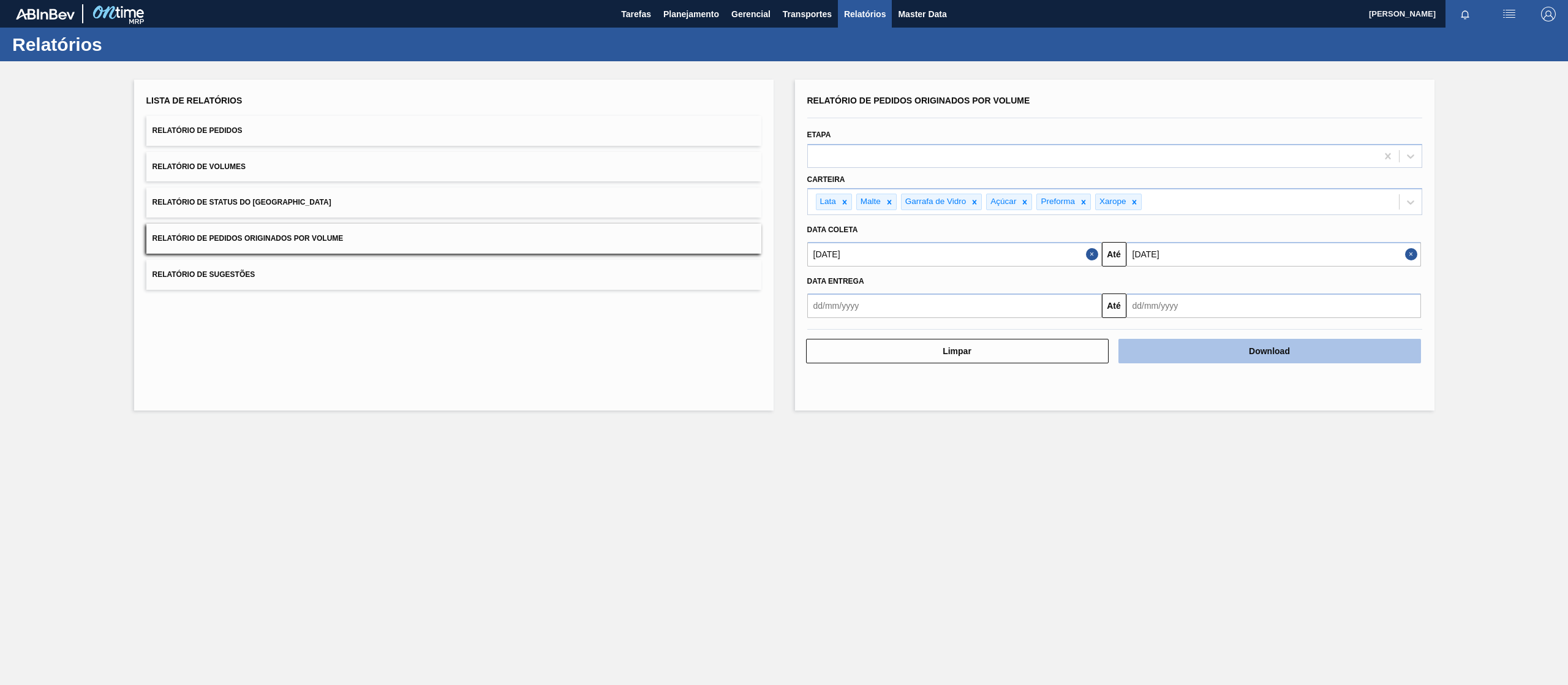
click at [1189, 357] on button "Download" at bounding box center [1270, 351] width 303 height 25
click at [770, 543] on main "Tarefas Planejamento Gerencial Transportes Relatórios Master Data [PERSON_NAME]…" at bounding box center [784, 342] width 1568 height 685
click at [1241, 357] on button "Download" at bounding box center [1270, 351] width 303 height 25
